Goal: Book appointment/travel/reservation

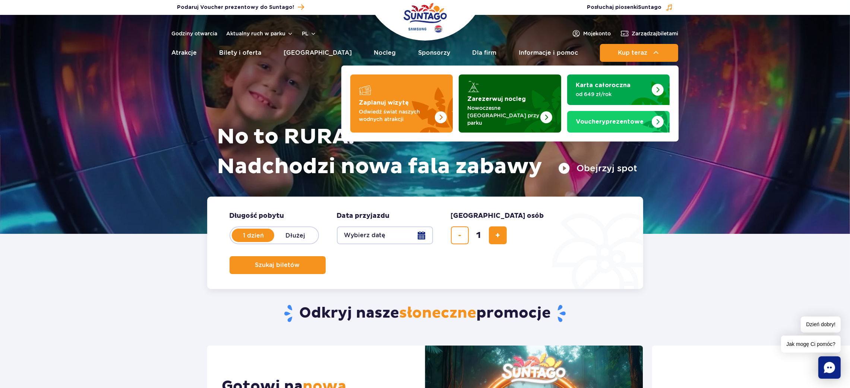
click at [482, 99] on strong "Zarezerwuj nocleg" at bounding box center [497, 99] width 58 height 6
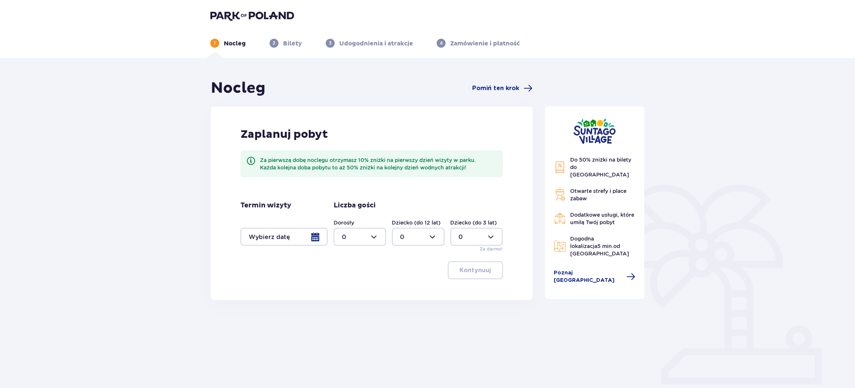
click at [305, 244] on div at bounding box center [284, 237] width 87 height 18
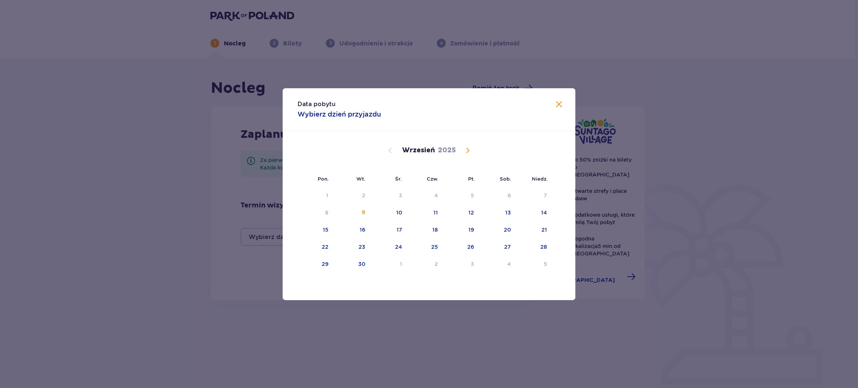
click at [470, 149] on span "Calendar" at bounding box center [467, 150] width 9 height 9
drag, startPoint x: 470, startPoint y: 149, endPoint x: 489, endPoint y: 120, distance: 34.7
click at [489, 120] on div "Data pobytu Wybierz dzień przyjazdu" at bounding box center [429, 109] width 293 height 43
click at [504, 209] on div "11" at bounding box center [499, 213] width 36 height 16
drag, startPoint x: 549, startPoint y: 213, endPoint x: 536, endPoint y: 212, distance: 12.7
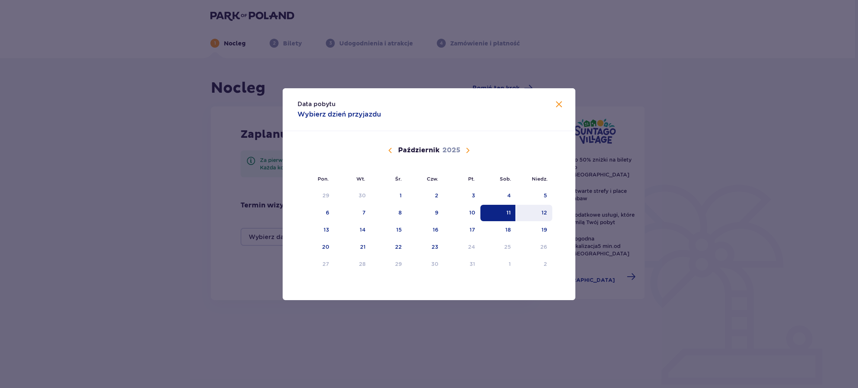
click at [549, 213] on div "12" at bounding box center [534, 213] width 36 height 16
type input "11.10.25 - 12.10.25"
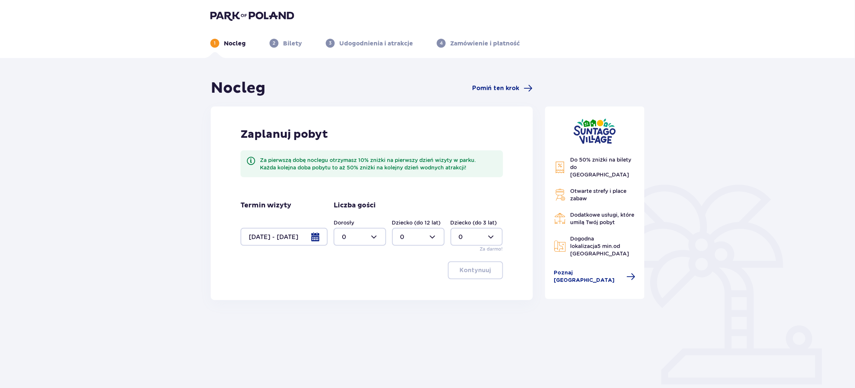
click at [377, 240] on div at bounding box center [360, 237] width 53 height 18
click at [348, 297] on span "2" at bounding box center [360, 291] width 51 height 16
type input "2"
click at [471, 269] on p "Kontynuuj" at bounding box center [475, 270] width 31 height 8
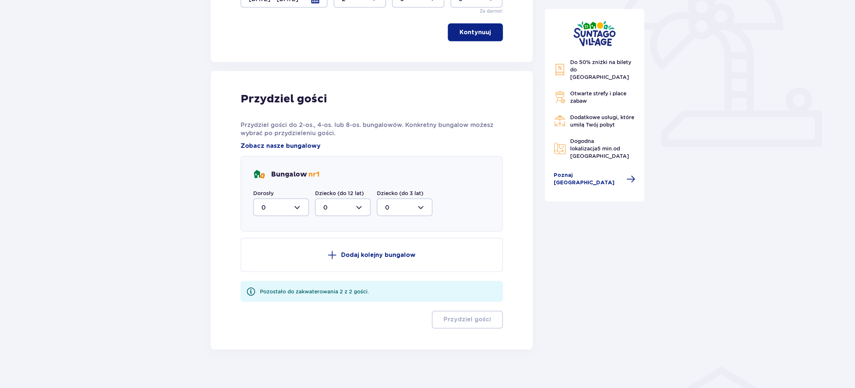
scroll to position [243, 0]
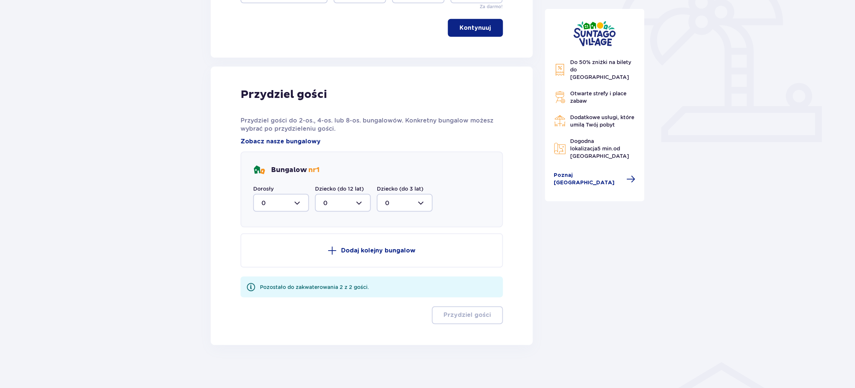
click at [295, 205] on div at bounding box center [281, 203] width 56 height 18
drag, startPoint x: 272, startPoint y: 262, endPoint x: 406, endPoint y: 292, distance: 137.8
click at [272, 262] on span "2" at bounding box center [281, 257] width 54 height 16
type input "2"
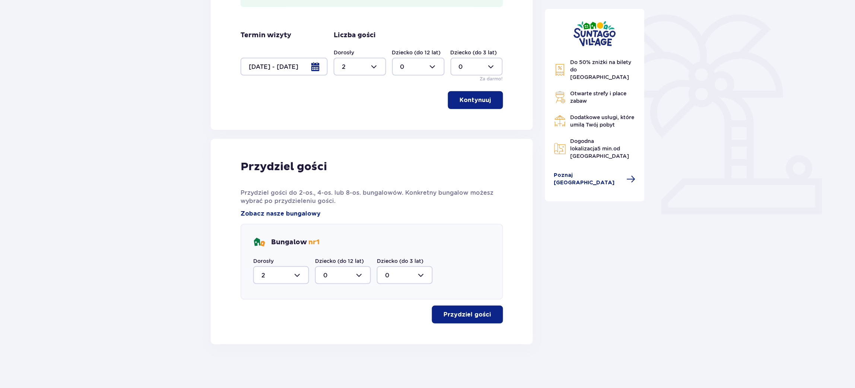
drag, startPoint x: 480, startPoint y: 301, endPoint x: 478, endPoint y: 310, distance: 9.7
click at [479, 309] on div "Przydziel gości Przydziel gości do 2-os., 4-os. lub 8-os. bungalowów. Konkretny…" at bounding box center [372, 242] width 263 height 164
click at [479, 312] on p "Przydziel gości" at bounding box center [467, 315] width 47 height 8
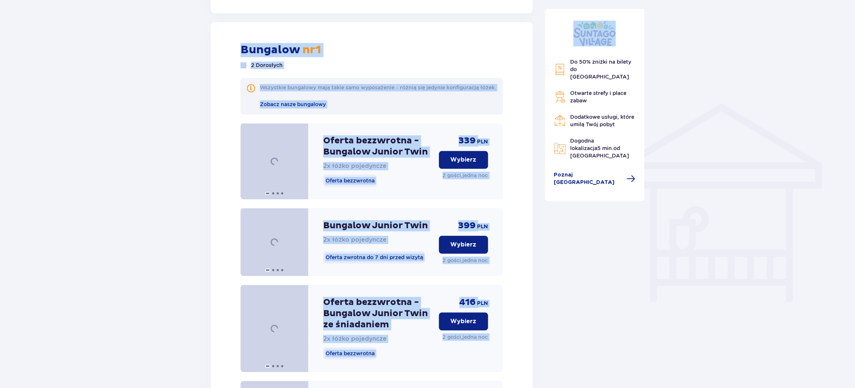
scroll to position [514, 0]
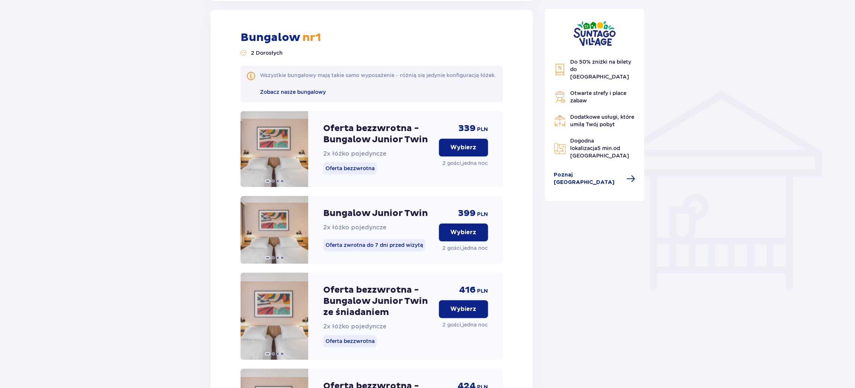
drag, startPoint x: 542, startPoint y: 186, endPoint x: 533, endPoint y: 192, distance: 10.4
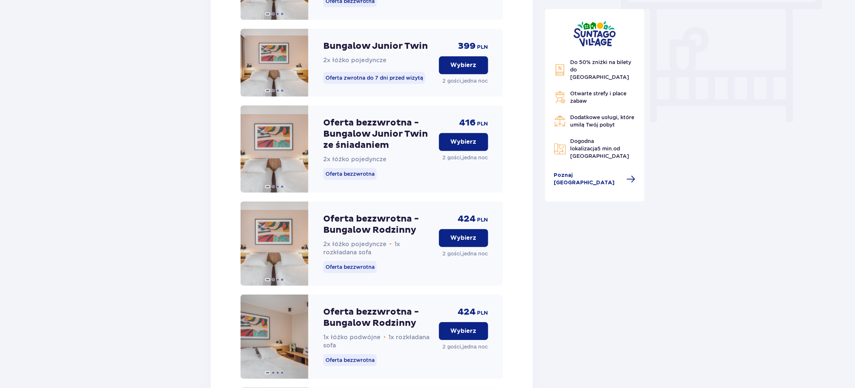
scroll to position [849, 0]
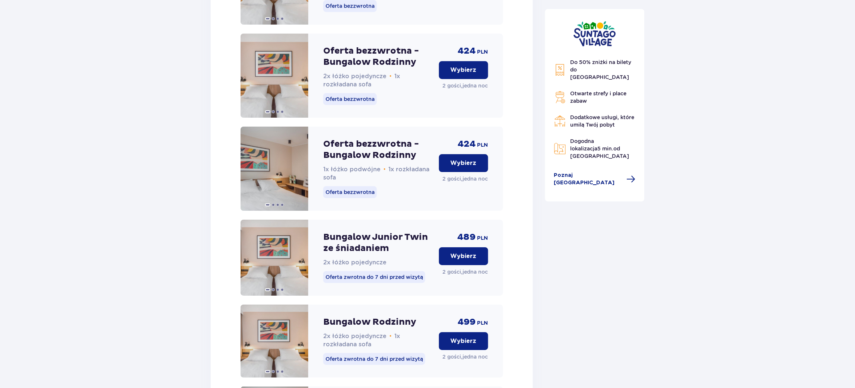
drag, startPoint x: 488, startPoint y: 171, endPoint x: 820, endPoint y: 180, distance: 331.7
click at [820, 180] on div "Nocleg Pomiń ten krok Zaplanuj pobyt Za pierwszą dobę noclegu otrzymasz 10% zni…" at bounding box center [427, 72] width 855 height 1727
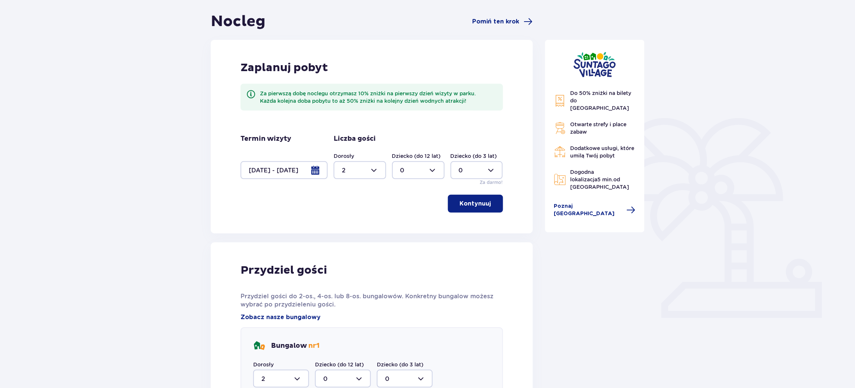
scroll to position [0, 0]
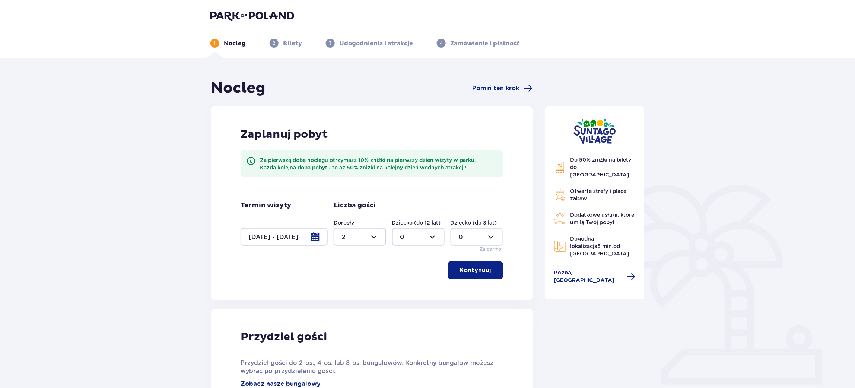
click at [319, 235] on div at bounding box center [284, 237] width 87 height 18
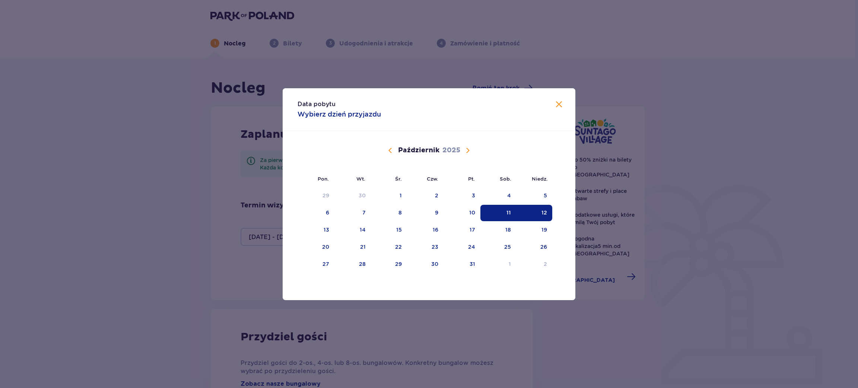
click at [544, 215] on div "12" at bounding box center [545, 212] width 6 height 7
click at [333, 231] on div "13" at bounding box center [316, 230] width 37 height 16
type input "12.10.25 - 13.10.25"
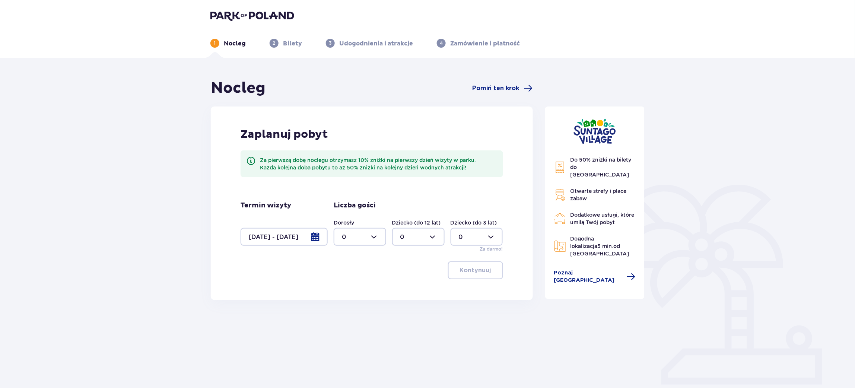
click at [364, 234] on div at bounding box center [360, 237] width 53 height 18
drag, startPoint x: 349, startPoint y: 294, endPoint x: 467, endPoint y: 269, distance: 119.8
click at [350, 292] on div "2" at bounding box center [360, 291] width 36 height 8
type input "2"
click at [478, 268] on p "Kontynuuj" at bounding box center [475, 270] width 31 height 8
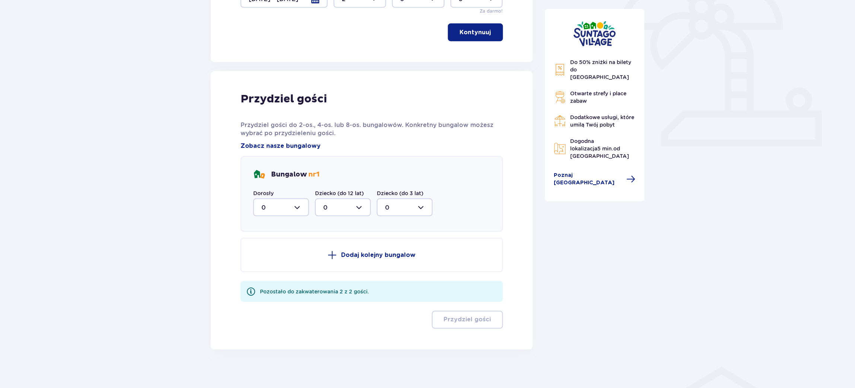
scroll to position [243, 0]
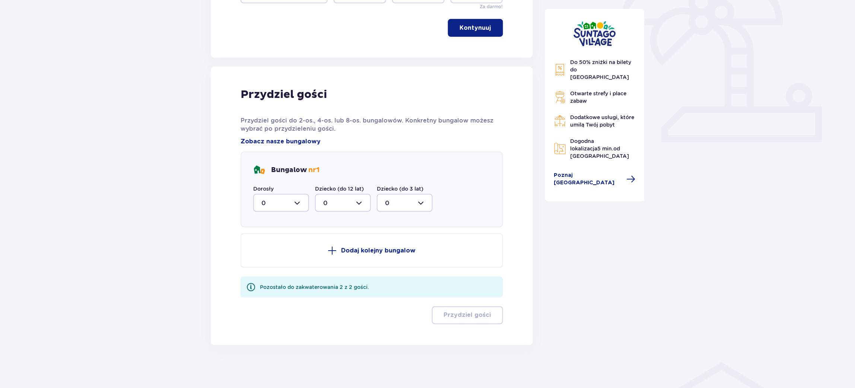
click at [263, 201] on div at bounding box center [281, 203] width 56 height 18
click at [267, 257] on div "2" at bounding box center [281, 257] width 39 height 8
type input "2"
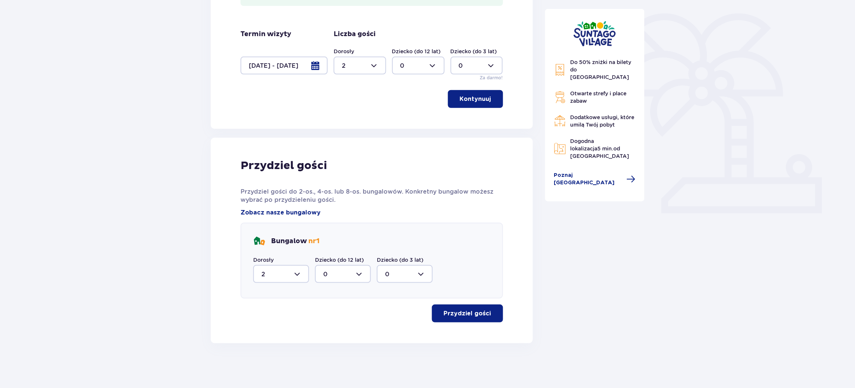
scroll to position [170, 0]
drag, startPoint x: 438, startPoint y: 280, endPoint x: 460, endPoint y: 312, distance: 39.1
click at [439, 281] on div "Bungalow nr 1 Dorosły 2 Dziecko (do 12 lat) 0 Dziecko (do 3 lat) 0" at bounding box center [372, 262] width 263 height 76
click at [461, 313] on p "Przydziel gości" at bounding box center [467, 315] width 47 height 8
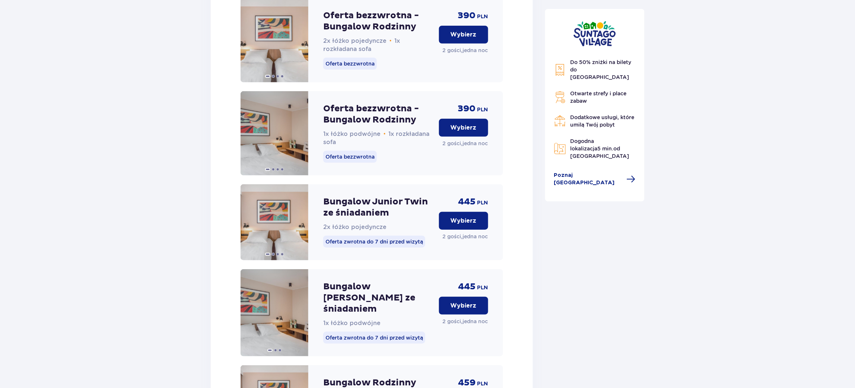
scroll to position [1017, 0]
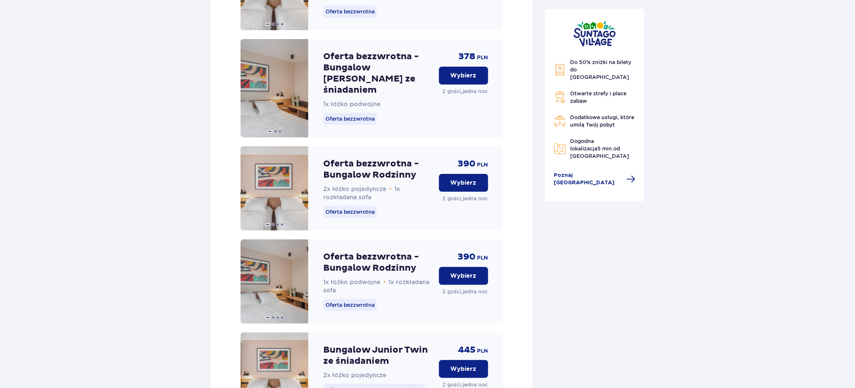
drag, startPoint x: 393, startPoint y: 241, endPoint x: 713, endPoint y: 231, distance: 320.6
click at [724, 228] on div "Nocleg Pomiń ten krok Zaplanuj pobyt Za pierwszą dobę noclegu otrzymasz 10% zni…" at bounding box center [427, 284] width 855 height 2487
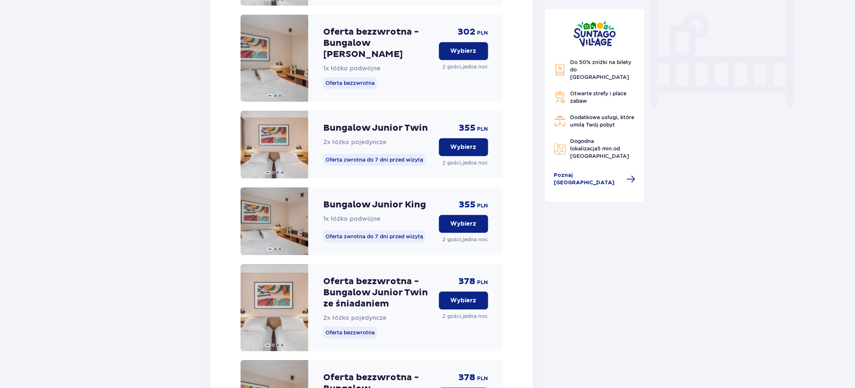
scroll to position [626, 0]
